Goal: Transaction & Acquisition: Obtain resource

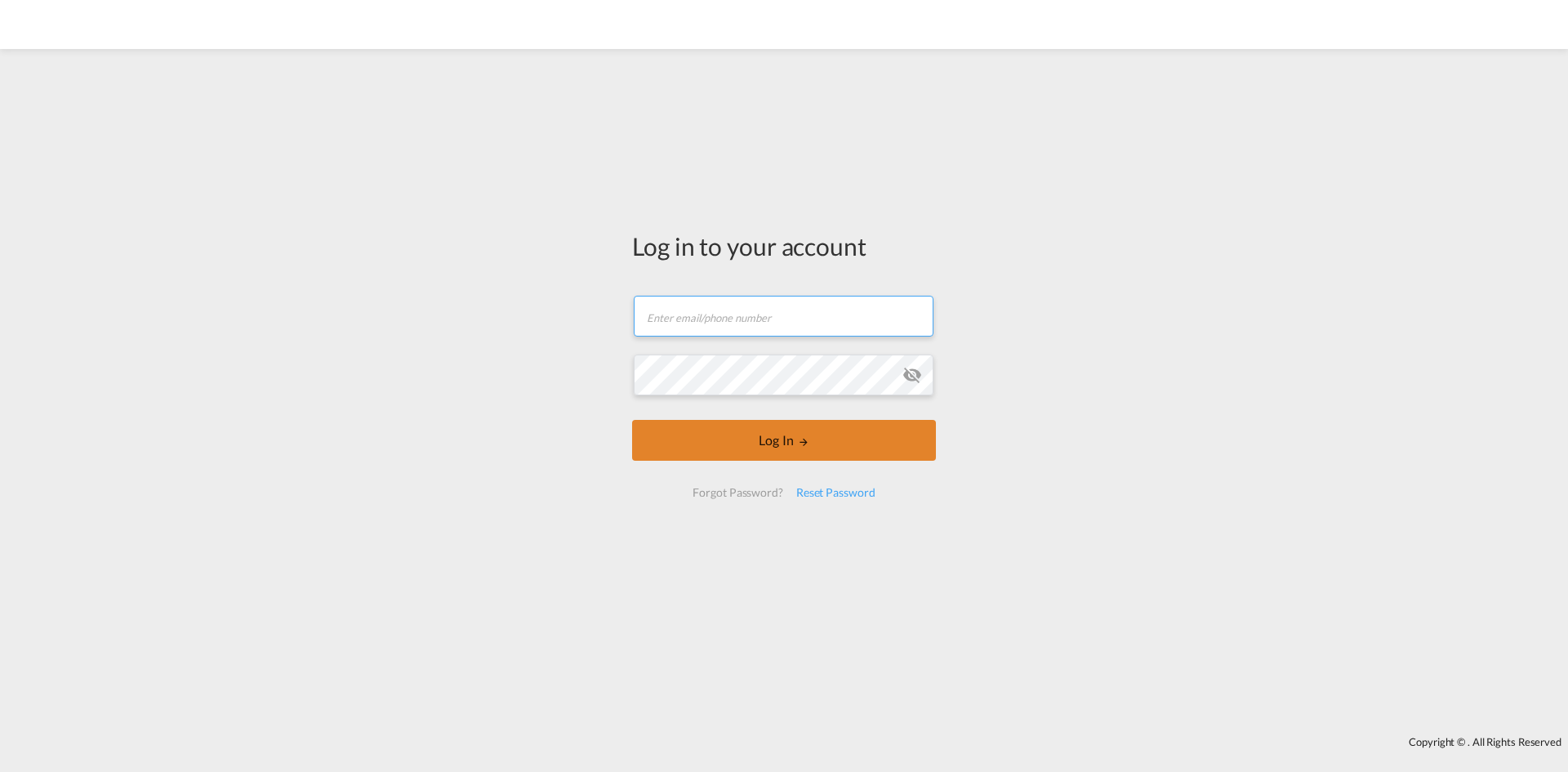
type input "[PERSON_NAME][EMAIL_ADDRESS][DOMAIN_NAME]"
click at [745, 441] on button "Log In" at bounding box center [784, 440] width 304 height 41
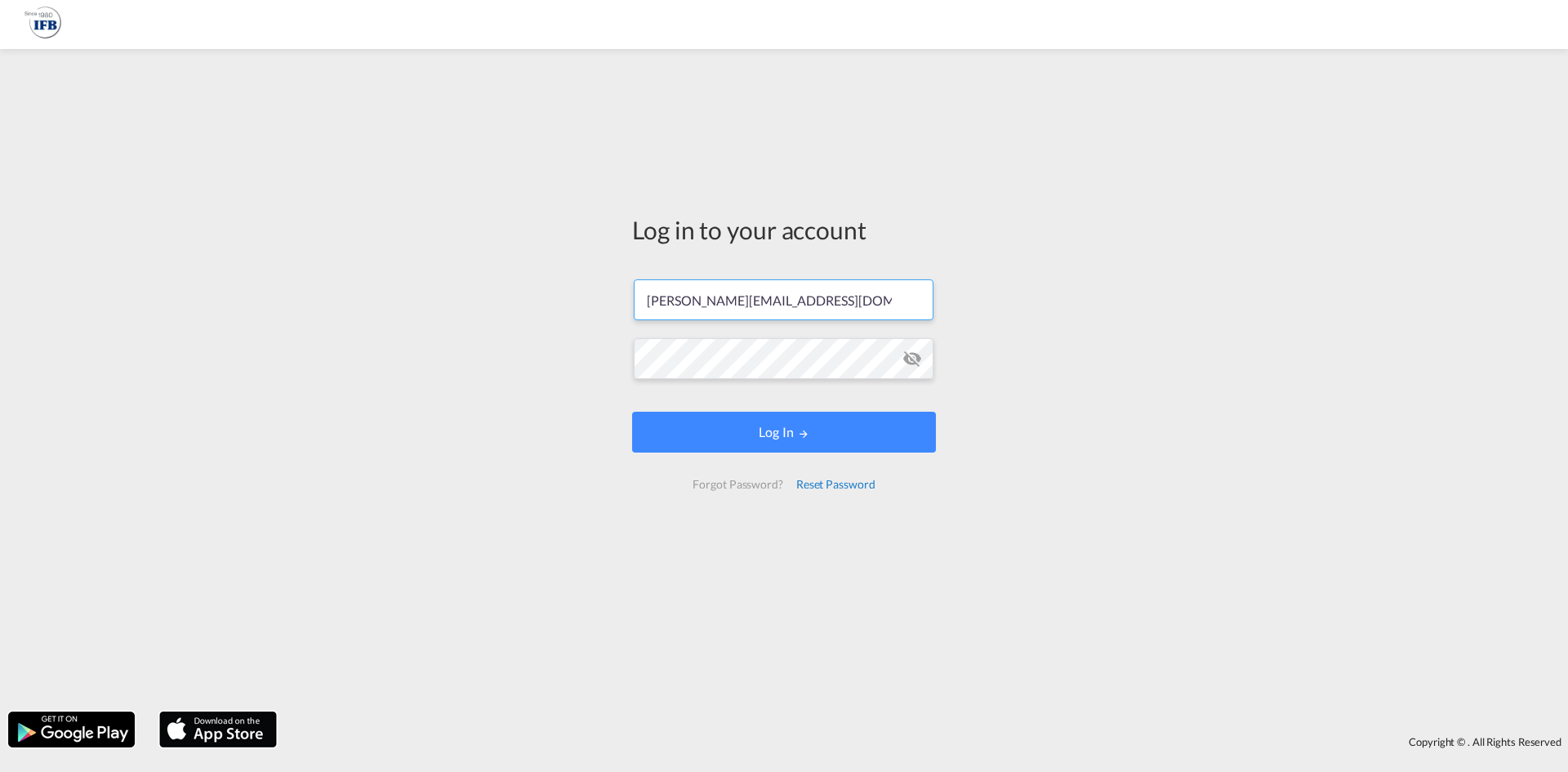
click at [805, 473] on div "Reset Password" at bounding box center [835, 484] width 92 height 30
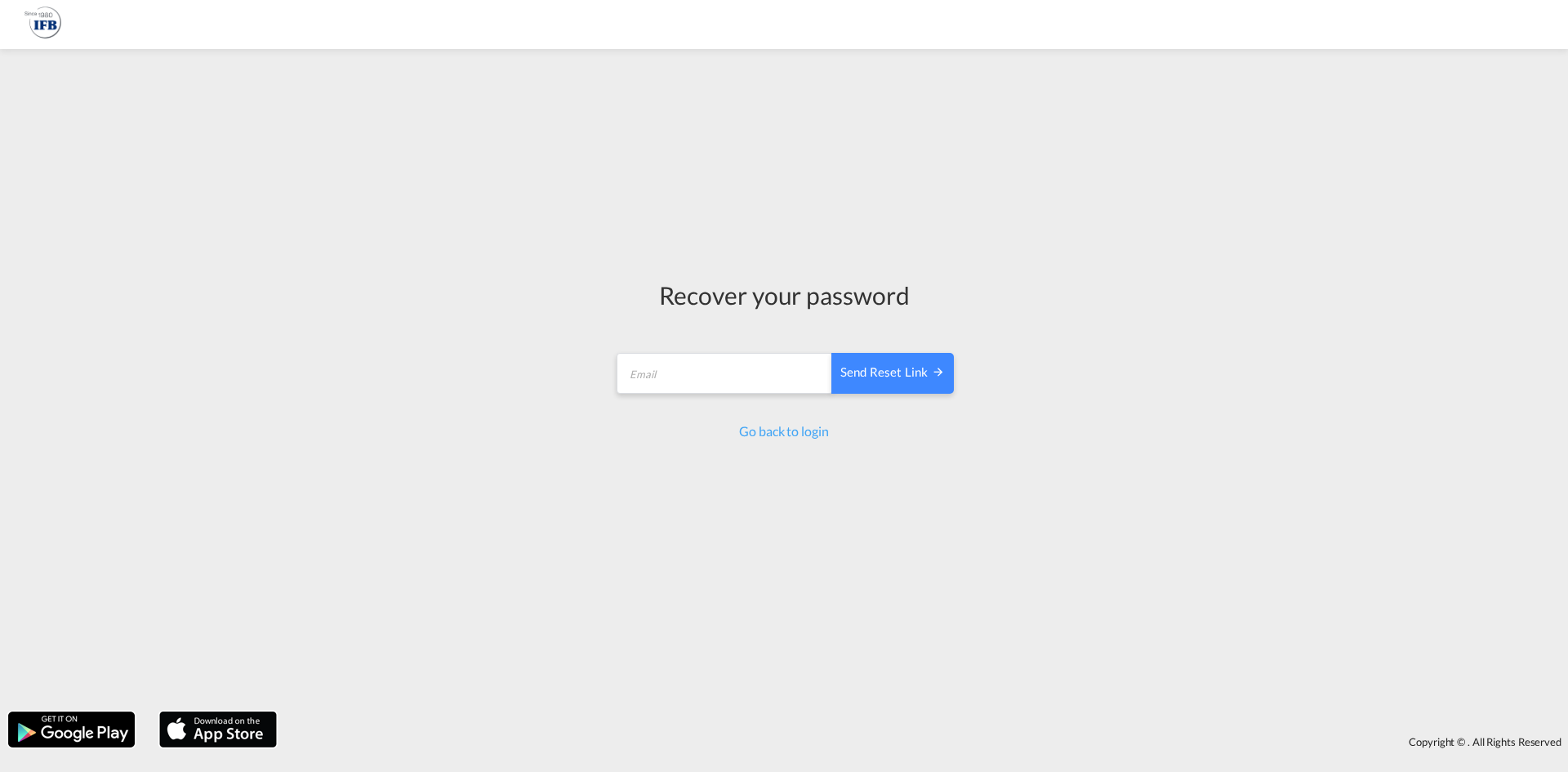
click at [789, 444] on div "Recover your password Send reset link Email field is required Send reset link G…" at bounding box center [784, 359] width 365 height 604
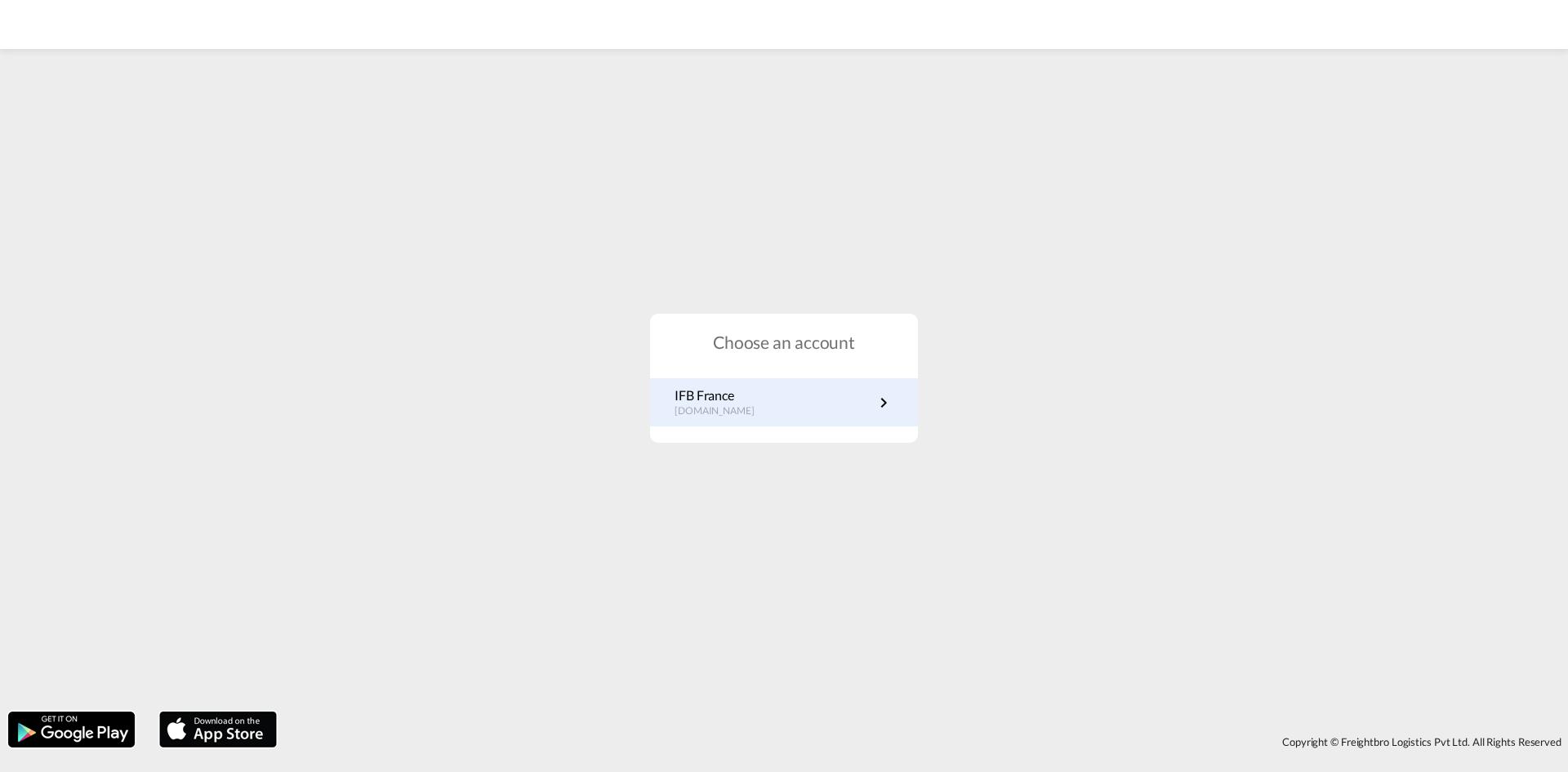
click at [756, 425] on div "IFB France fr.portal.ifb.com" at bounding box center [784, 402] width 268 height 48
click at [759, 397] on link "IFB France fr.portal.ifb.com" at bounding box center [783, 402] width 218 height 32
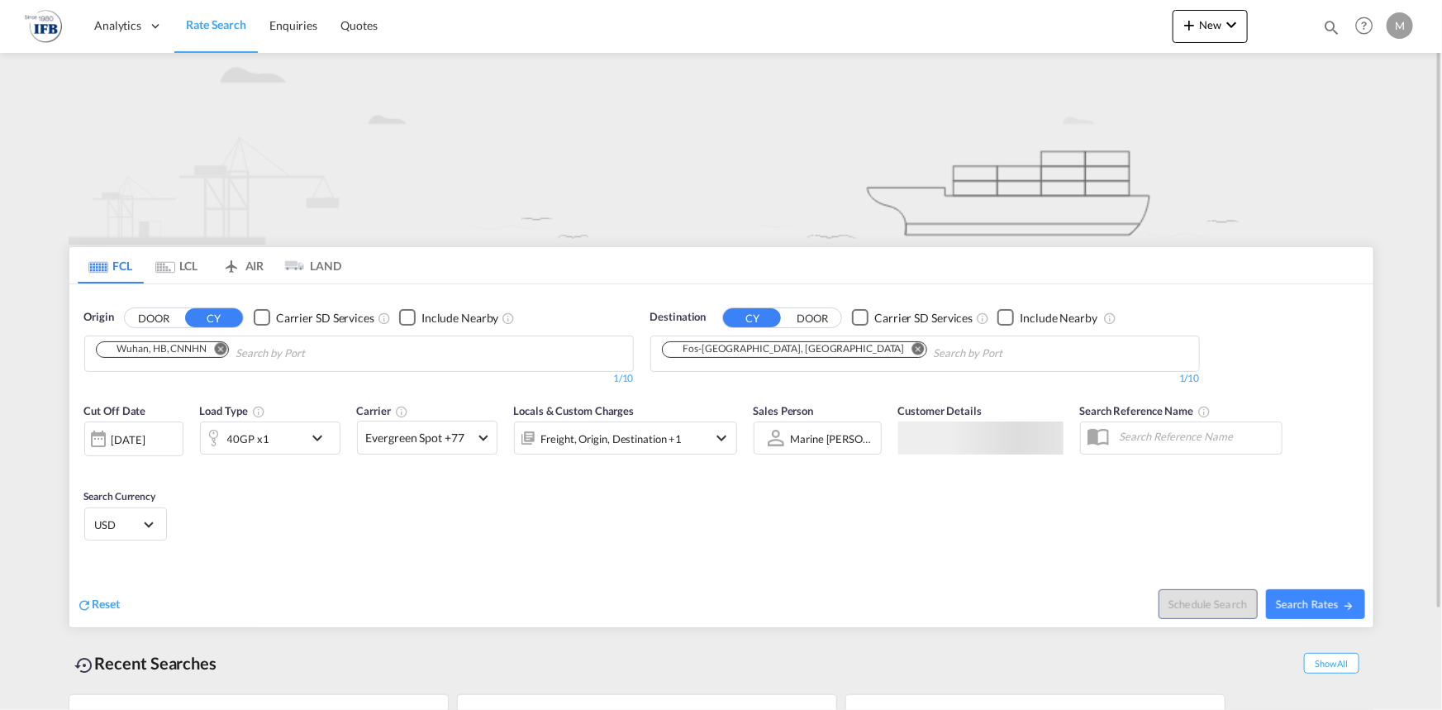
click at [366, 347] on input "Chips input." at bounding box center [313, 353] width 157 height 26
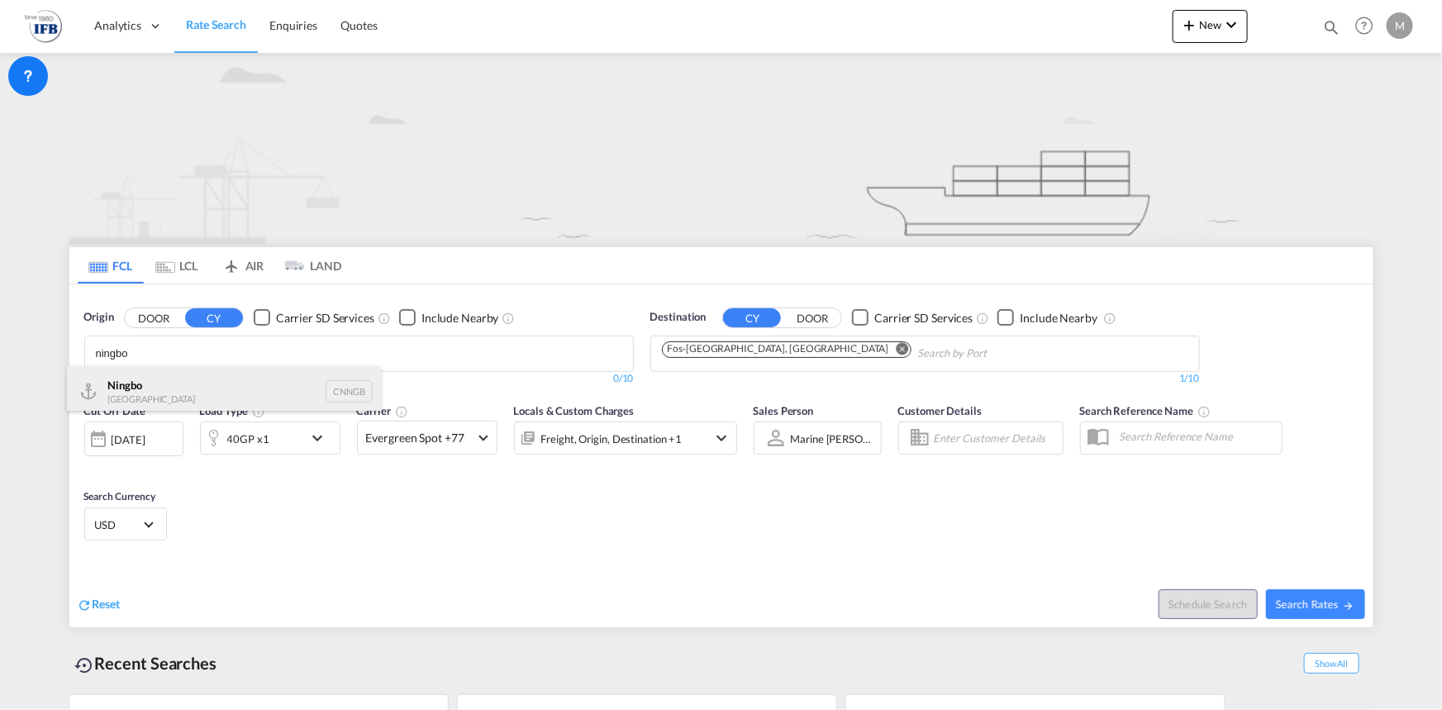
type input "ningbo"
click at [145, 389] on div "Ningbo China CNNGB" at bounding box center [224, 391] width 314 height 50
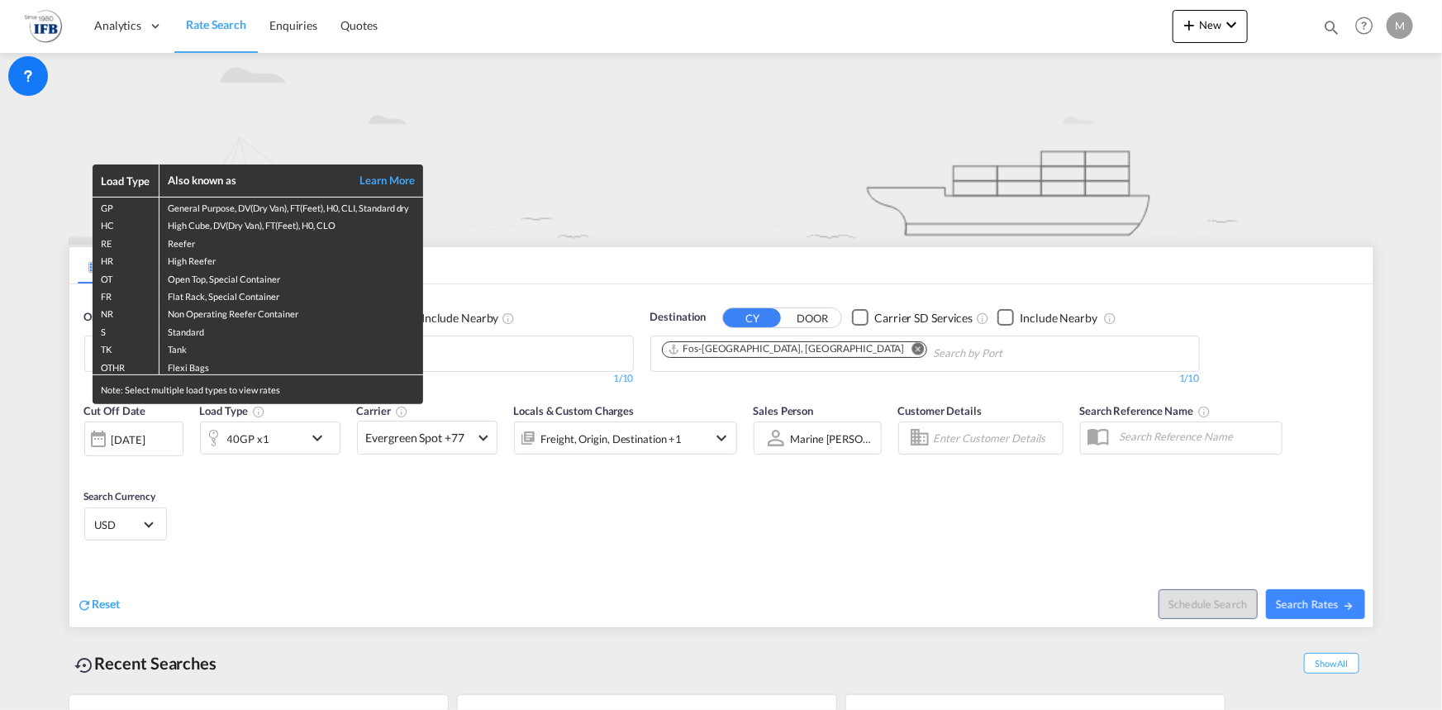
click at [1315, 593] on div "Load Type Also known as Learn More GP General Purpose, DV(Dry Van), FT(Feet), H…" at bounding box center [721, 355] width 1442 height 710
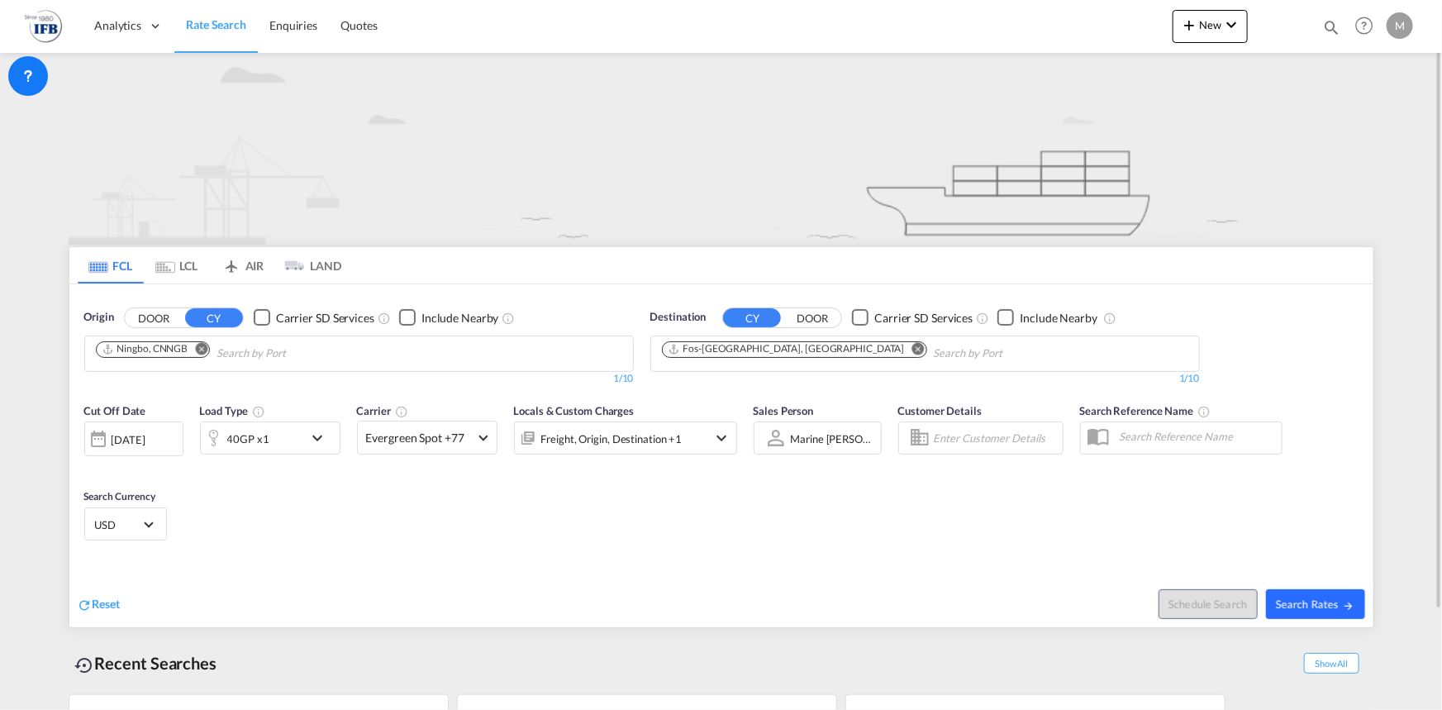
click at [1317, 602] on span "Search Rates" at bounding box center [1315, 603] width 79 height 13
type input "CNNGB to FRFOS / 5 Sep 2025"
